Goal: Information Seeking & Learning: Learn about a topic

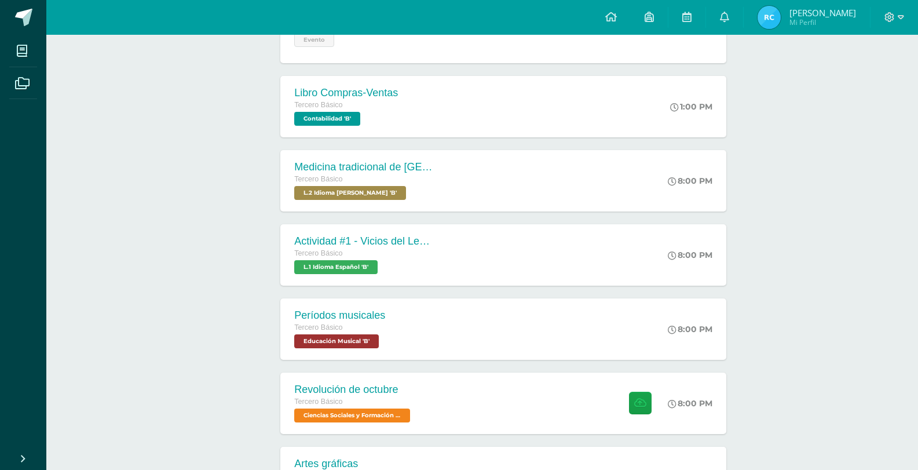
scroll to position [322, 0]
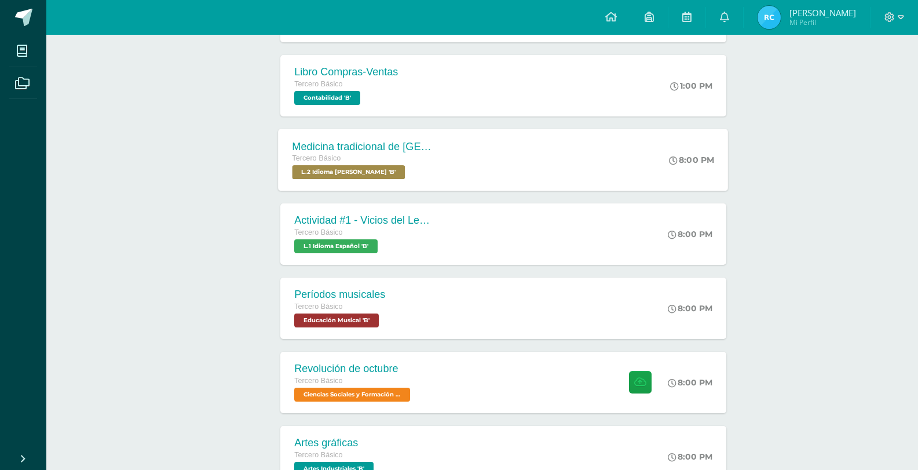
click at [438, 178] on div "Medicina tradicional de [GEOGRAPHIC_DATA] Tercero Básico L.2 Idioma [PERSON_NAM…" at bounding box center [363, 160] width 169 height 62
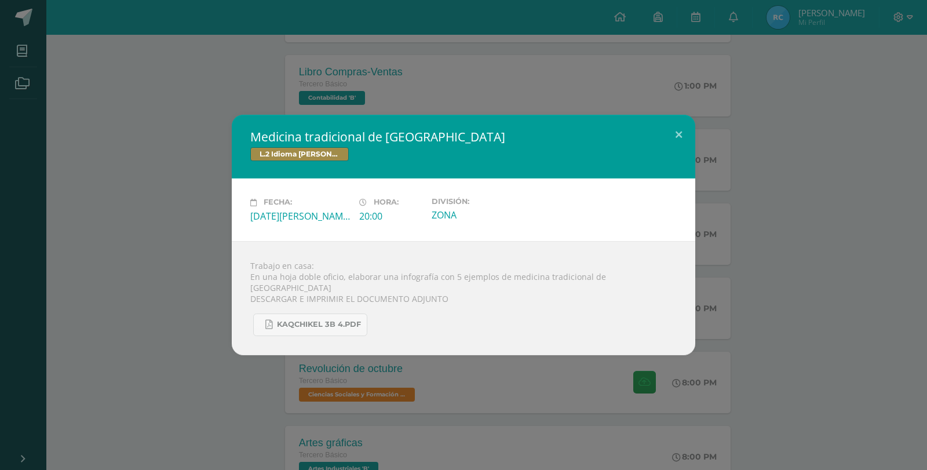
click at [210, 166] on div "Medicina tradicional de [GEOGRAPHIC_DATA] L.2 Idioma [PERSON_NAME] Fecha: [DATE…" at bounding box center [463, 235] width 917 height 240
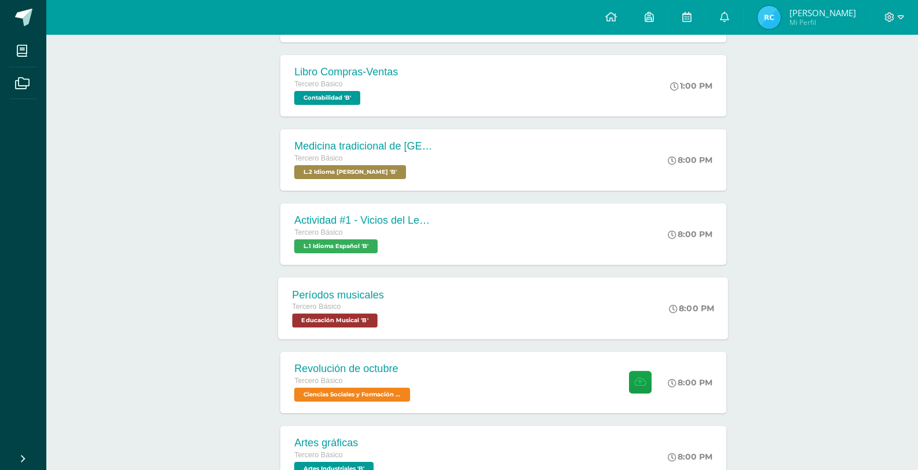
click at [413, 310] on div "Períodos musicales Tercero Básico Educación Musical 'B' 8:00 PM Períodos musica…" at bounding box center [504, 308] width 450 height 62
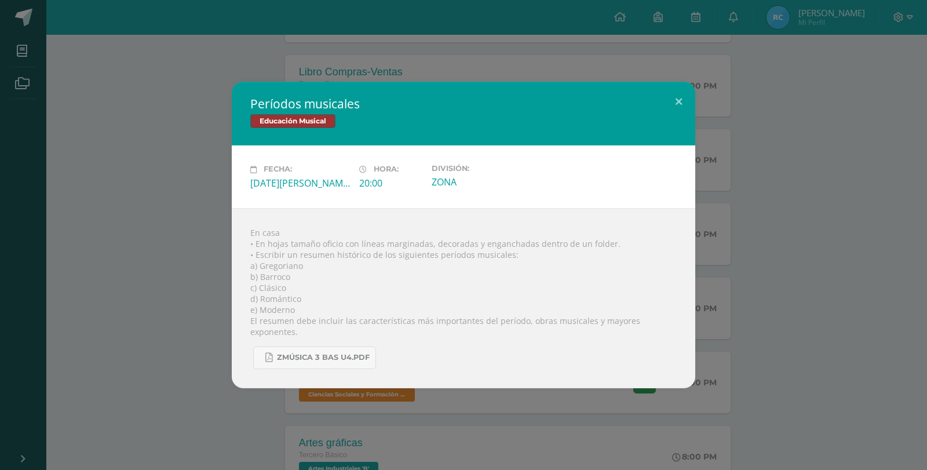
click at [214, 225] on div "Períodos musicales Educación Musical Fecha: [DATE][PERSON_NAME] Hora: 20:00 Div…" at bounding box center [463, 235] width 917 height 306
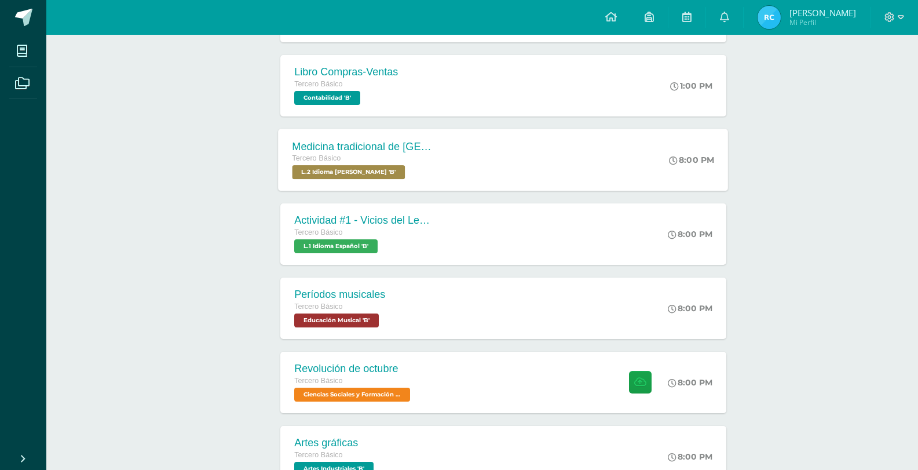
click at [415, 148] on div "Medicina tradicional de [GEOGRAPHIC_DATA]" at bounding box center [362, 146] width 140 height 12
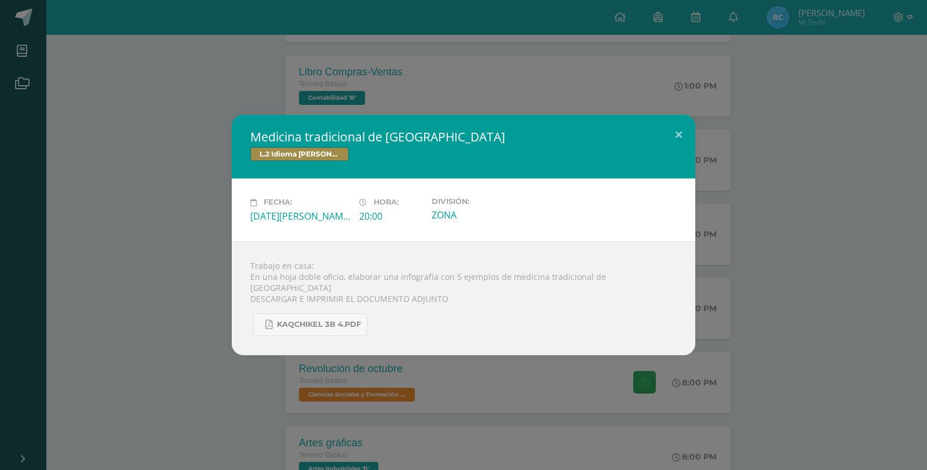
click at [171, 138] on div "Medicina tradicional de [GEOGRAPHIC_DATA] L.2 Idioma [PERSON_NAME] Fecha: [DATE…" at bounding box center [463, 235] width 917 height 240
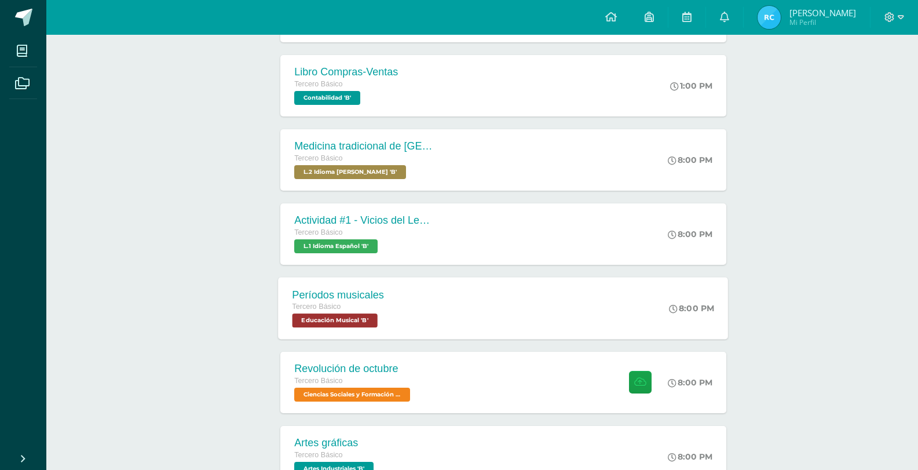
click at [422, 307] on div "Períodos musicales Tercero Básico Educación Musical 'B' 8:00 PM Períodos musica…" at bounding box center [504, 308] width 450 height 62
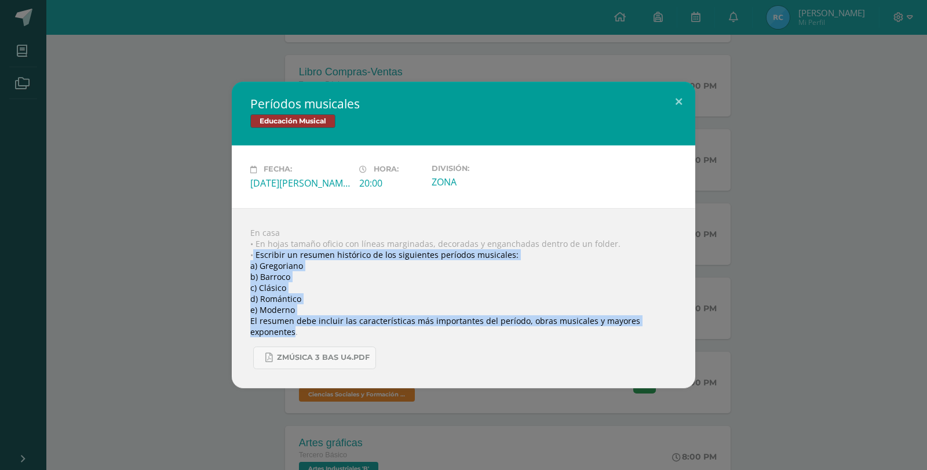
drag, startPoint x: 254, startPoint y: 256, endPoint x: 673, endPoint y: 327, distance: 425.3
click at [673, 327] on div "En casa • En hojas tamaño oficio con líneas marginadas, decoradas y enganchadas…" at bounding box center [463, 298] width 463 height 180
copy div "Escribir un resumen histórico de los siguientes períodos musicales: a) [PERSON_…"
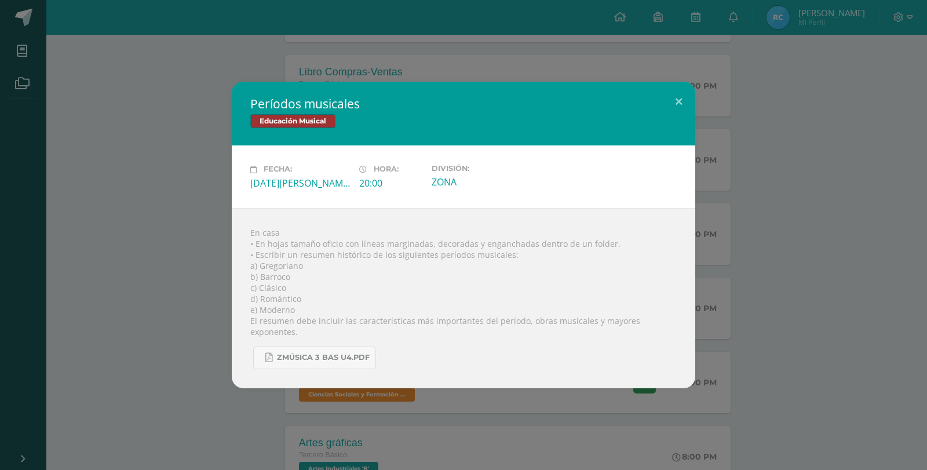
click at [180, 108] on div "Períodos musicales Educación Musical Fecha: [DATE][PERSON_NAME] Hora: 20:00 Div…" at bounding box center [463, 235] width 917 height 306
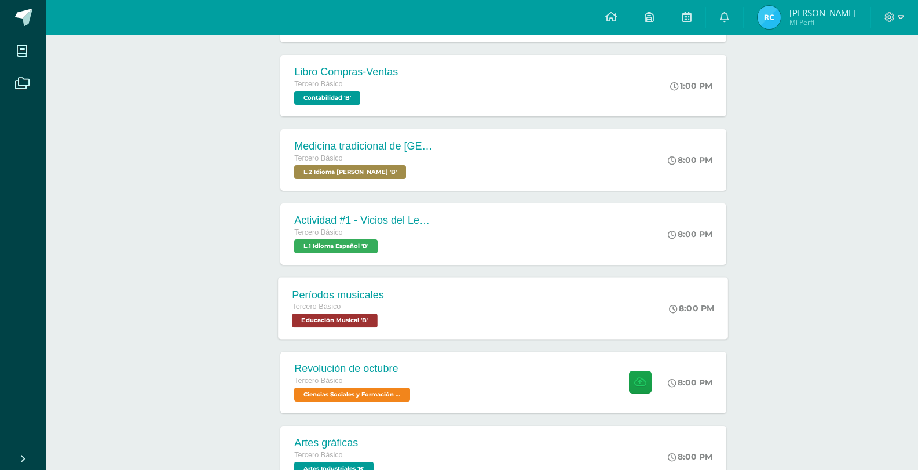
click at [416, 295] on div "Períodos musicales Tercero Básico Educación Musical 'B' 8:00 PM Períodos musica…" at bounding box center [504, 308] width 450 height 62
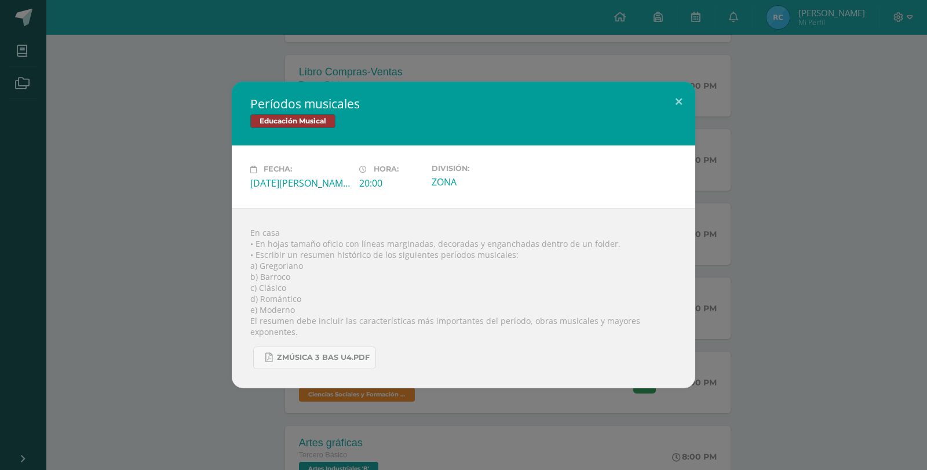
click at [148, 187] on div "Períodos musicales Educación Musical Fecha: [DATE][PERSON_NAME] Hora: 20:00 Div…" at bounding box center [463, 235] width 917 height 306
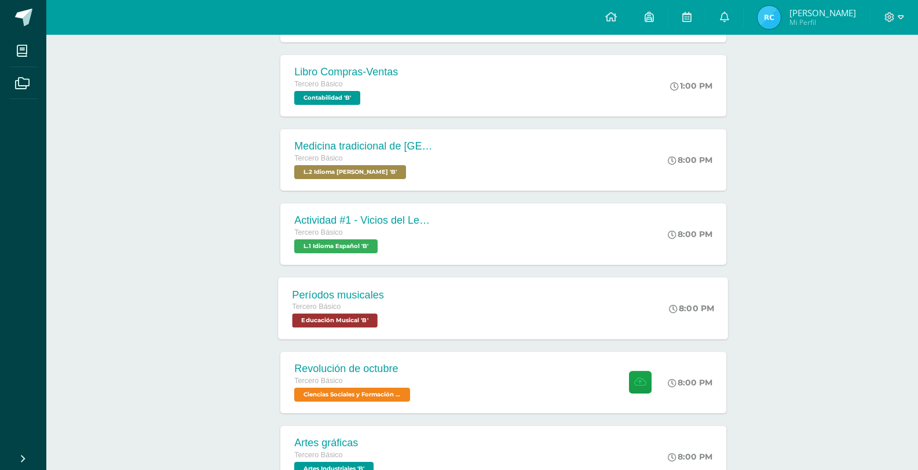
click at [386, 305] on div "Períodos musicales Tercero Básico Educación Musical 'B'" at bounding box center [339, 308] width 120 height 62
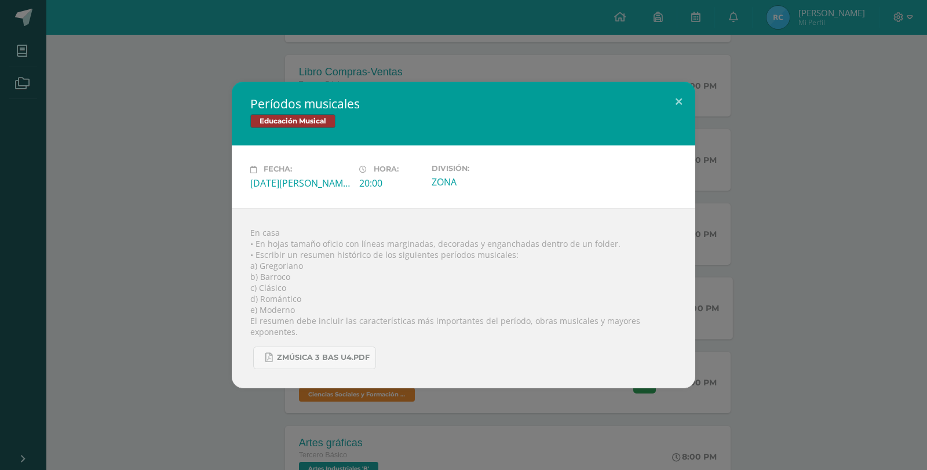
click at [170, 195] on div "Períodos musicales Educación Musical Fecha: [DATE][PERSON_NAME] Hora: 20:00 Div…" at bounding box center [463, 235] width 917 height 306
